Goal: Information Seeking & Learning: Learn about a topic

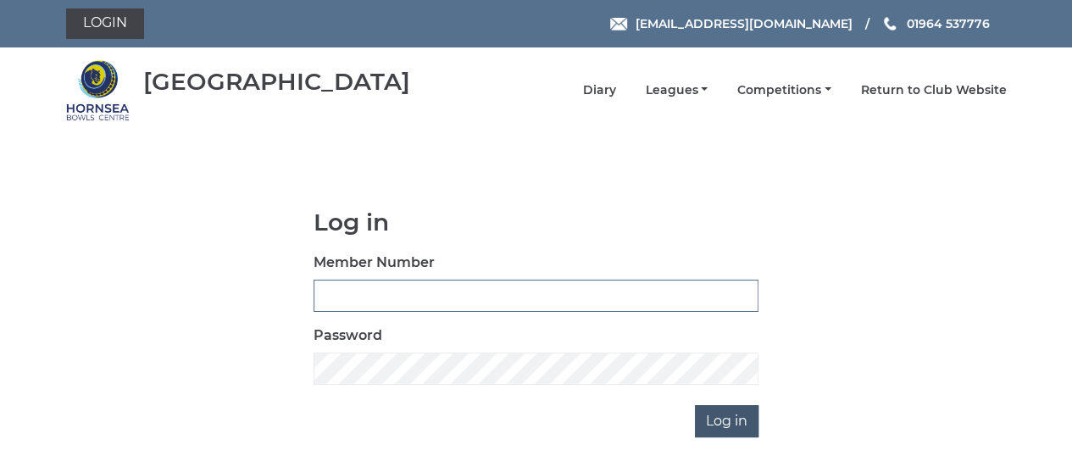
type input "0894"
click at [720, 426] on input "Log in" at bounding box center [727, 421] width 64 height 32
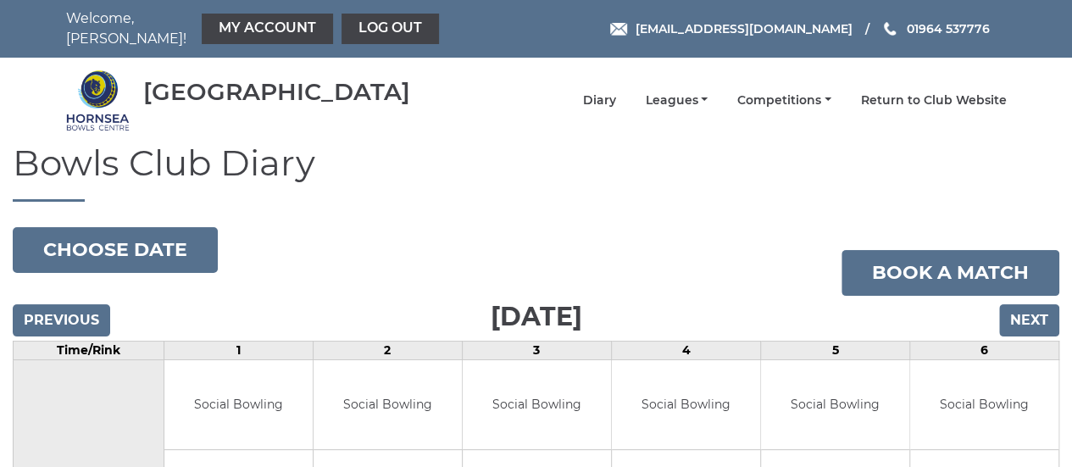
click at [275, 19] on link "My Account" at bounding box center [267, 29] width 131 height 31
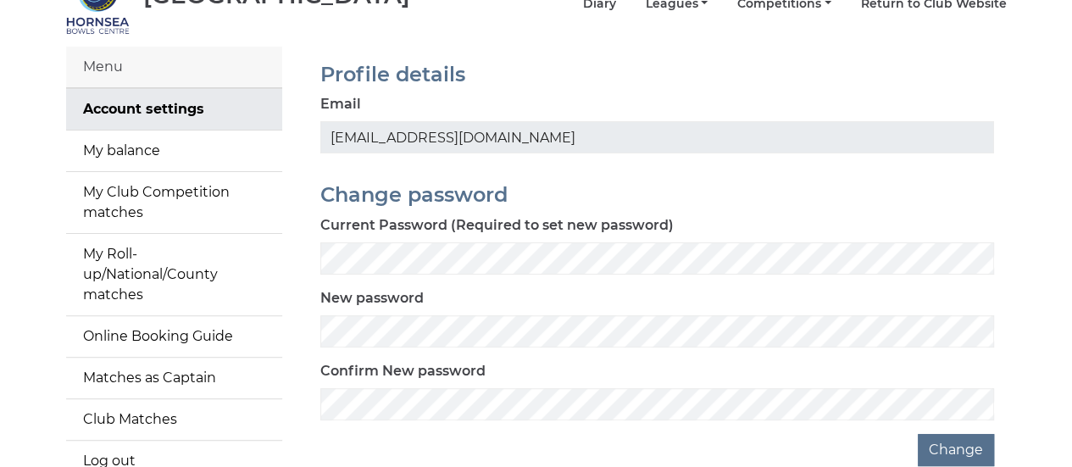
scroll to position [58, 0]
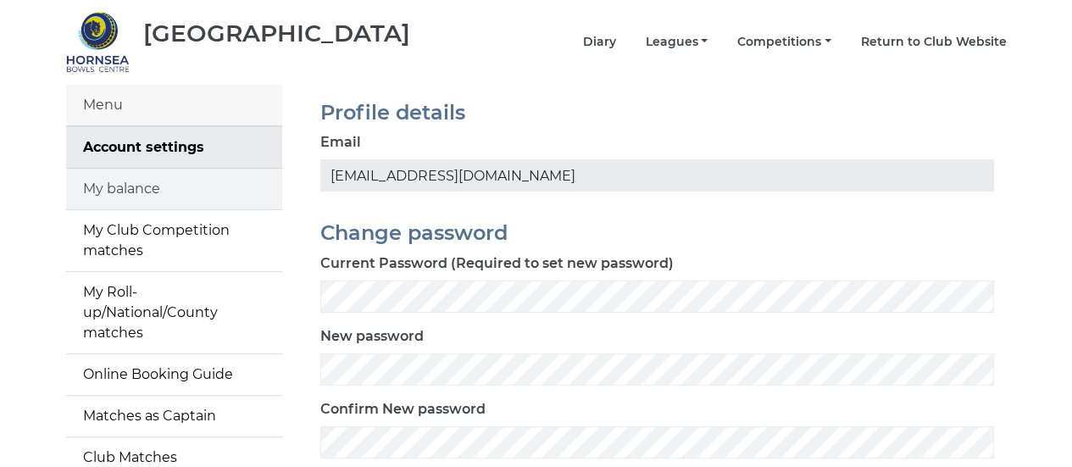
click at [155, 179] on link "My balance" at bounding box center [174, 189] width 216 height 41
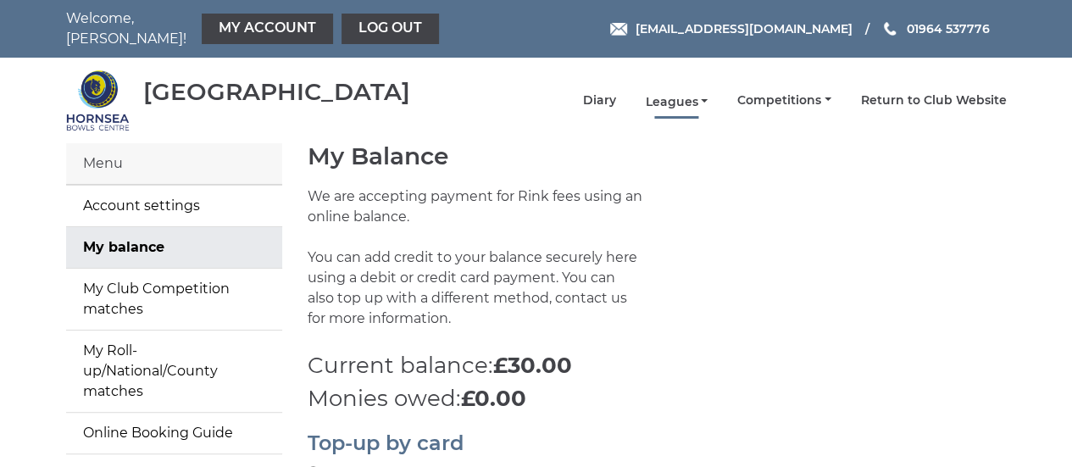
click at [707, 94] on link "Leagues" at bounding box center [676, 102] width 63 height 16
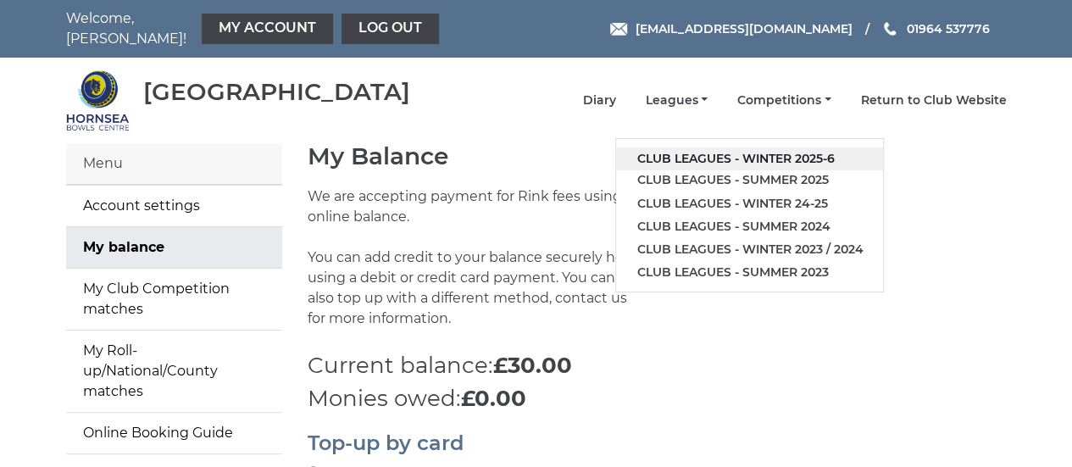
click at [769, 147] on link "Club leagues - Winter 2025-6" at bounding box center [749, 158] width 267 height 23
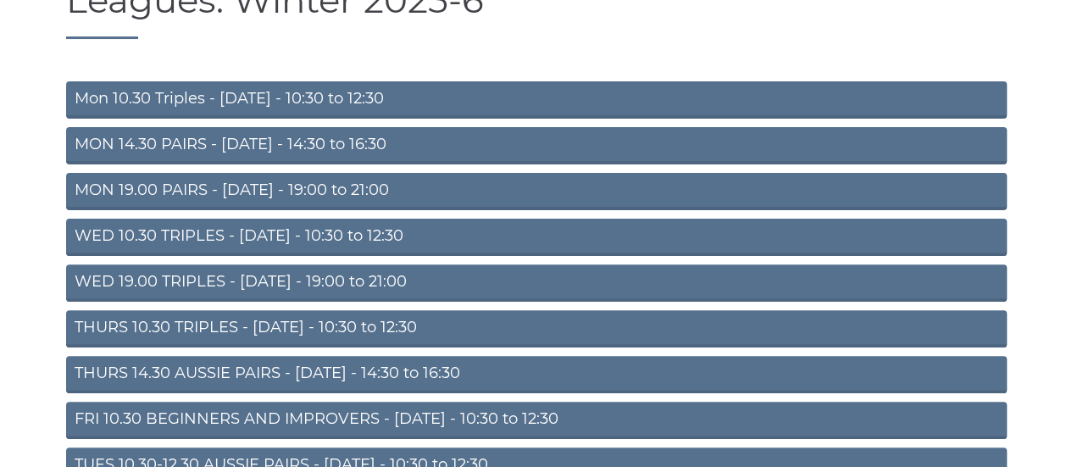
scroll to position [185, 0]
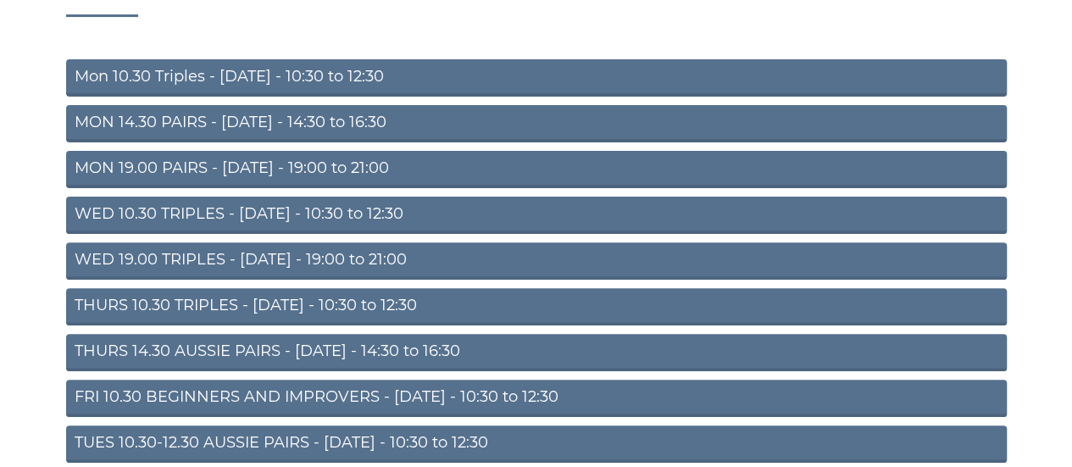
click at [326, 431] on link "TUES 10.30-12.30 AUSSIE PAIRS - Tuesday - 10:30 to 12:30" at bounding box center [536, 443] width 941 height 37
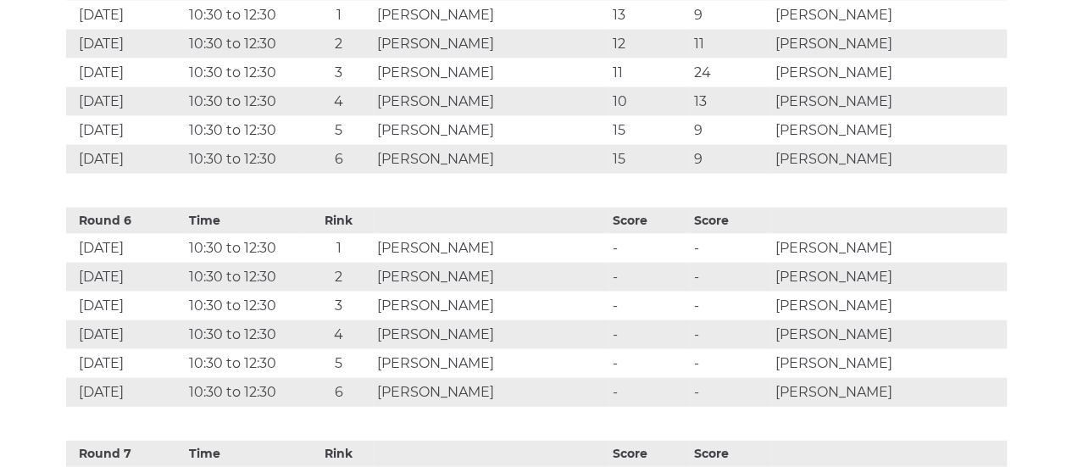
scroll to position [1907, 0]
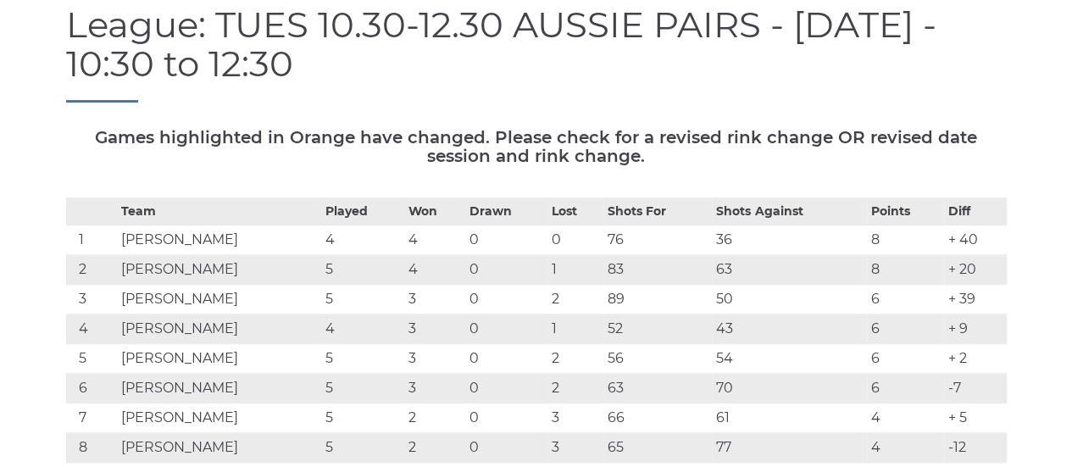
scroll to position [220, 0]
